Goal: Find specific page/section: Find specific page/section

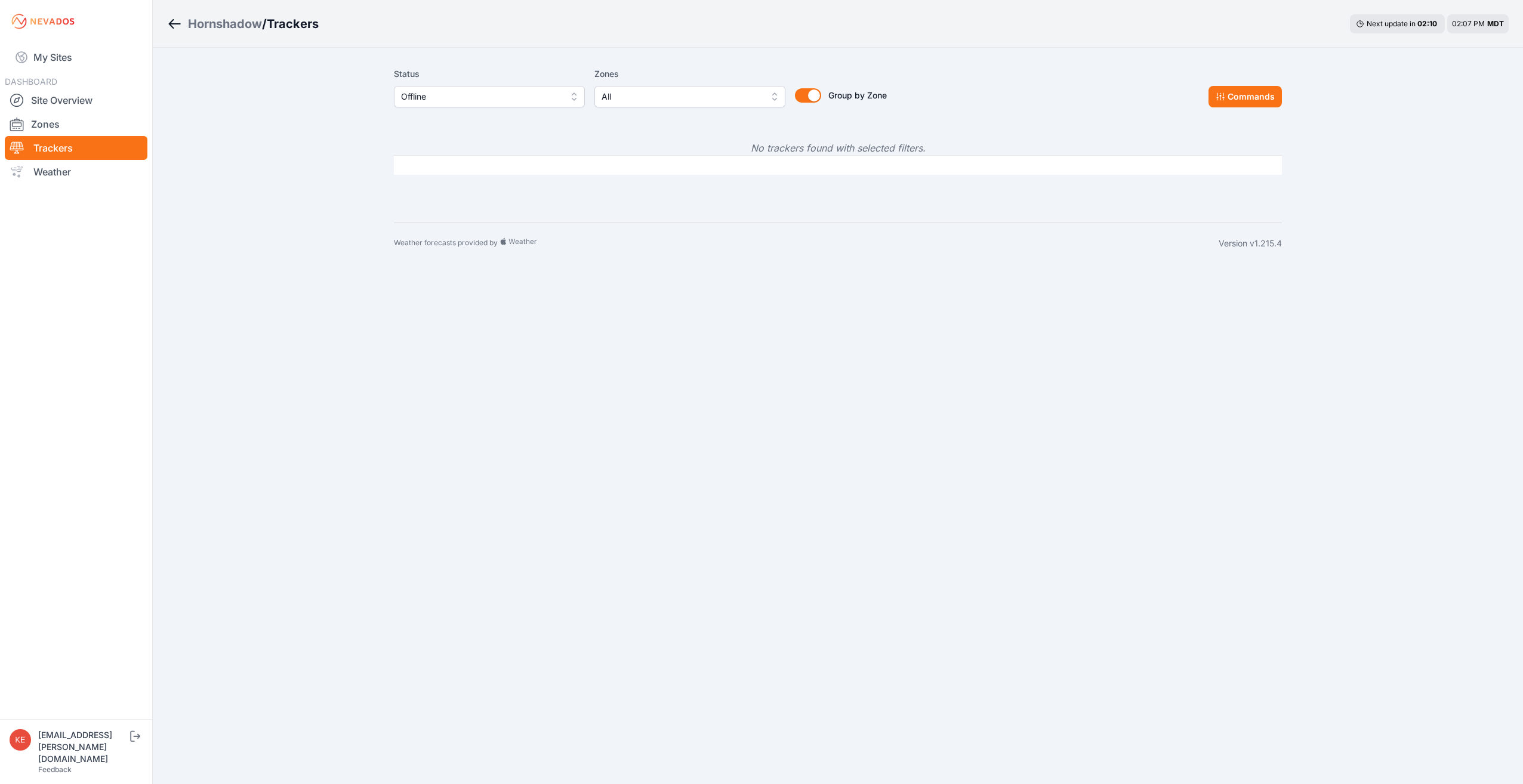
click at [575, 96] on button "Offline" at bounding box center [488, 96] width 191 height 21
click at [537, 119] on span "All" at bounding box center [482, 123] width 162 height 12
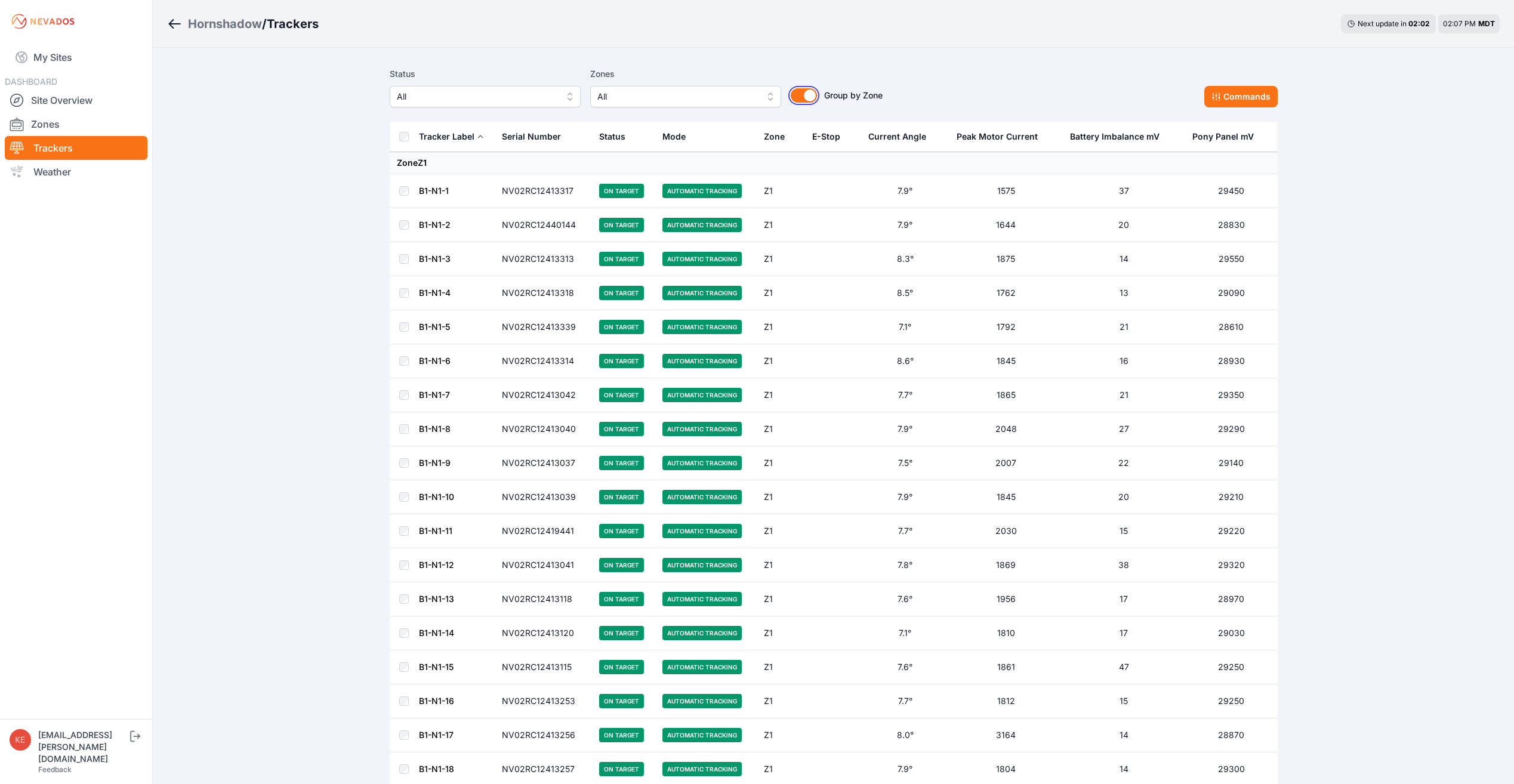
click at [811, 101] on button "Group by Zone" at bounding box center [804, 96] width 26 height 15
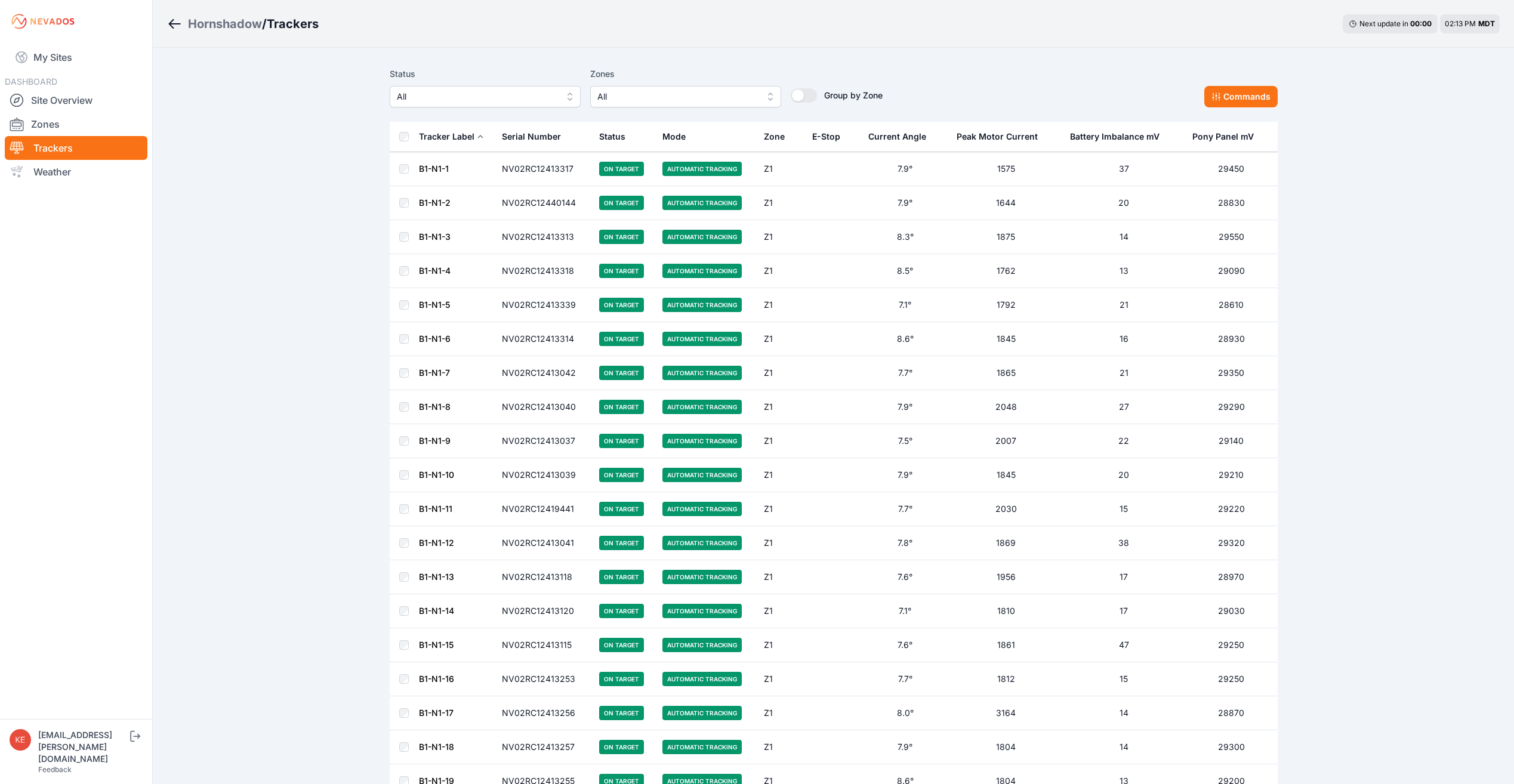
click at [835, 136] on div "E-Stop" at bounding box center [826, 137] width 28 height 12
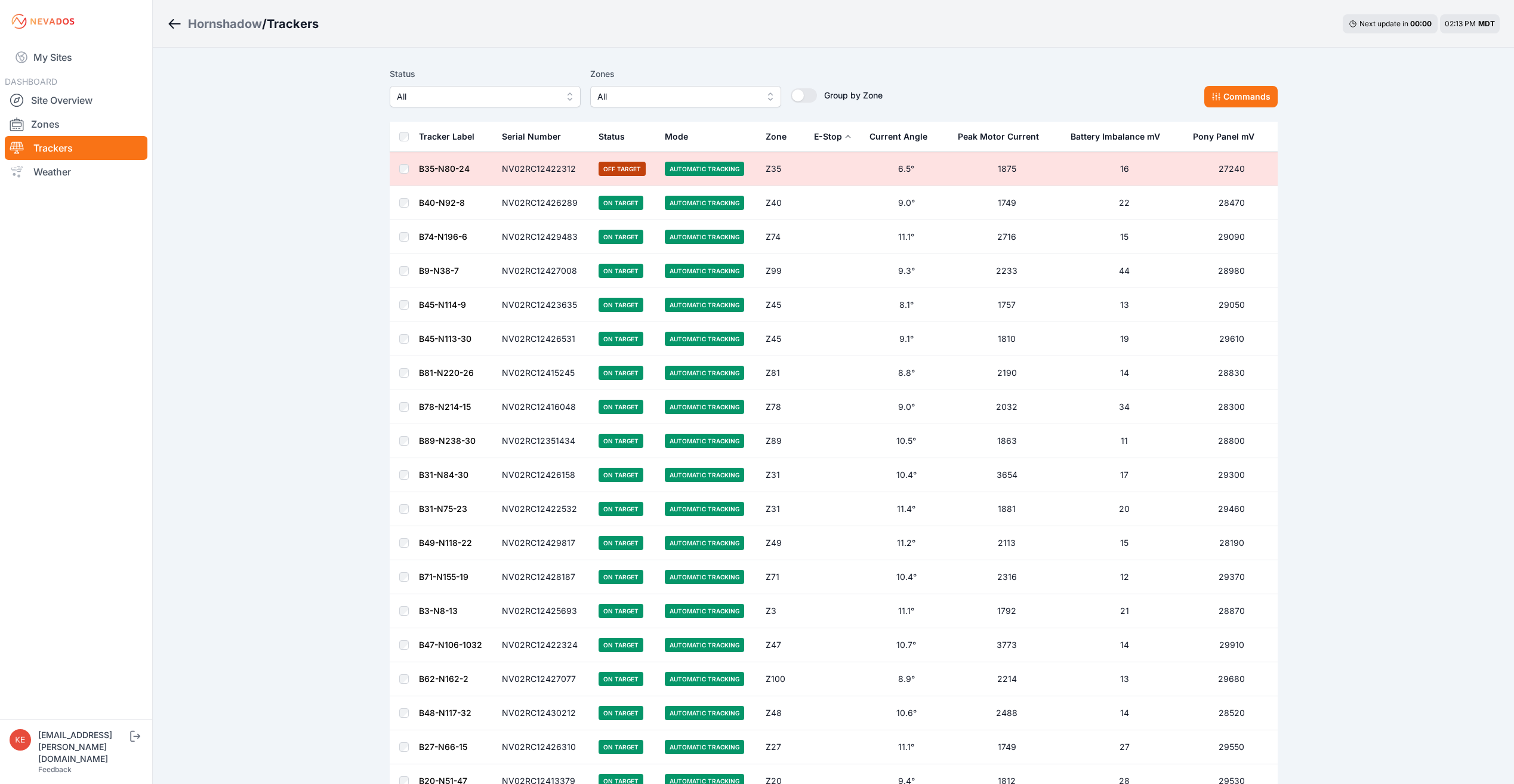
click at [829, 135] on div "E-Stop" at bounding box center [828, 137] width 28 height 12
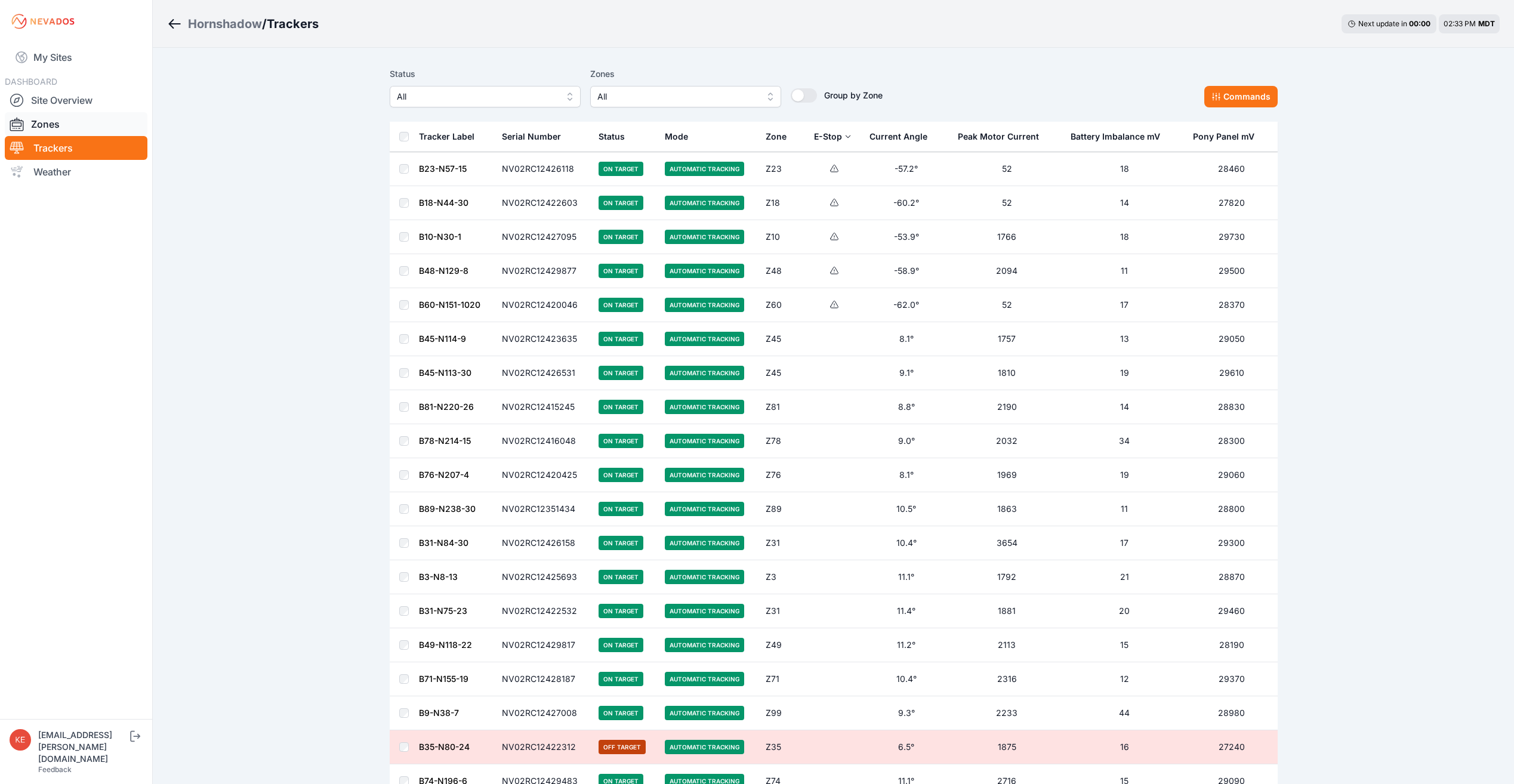
click at [45, 124] on link "Zones" at bounding box center [76, 123] width 142 height 24
click at [49, 101] on link "Site Overview" at bounding box center [76, 100] width 142 height 24
